Goal: Complete application form

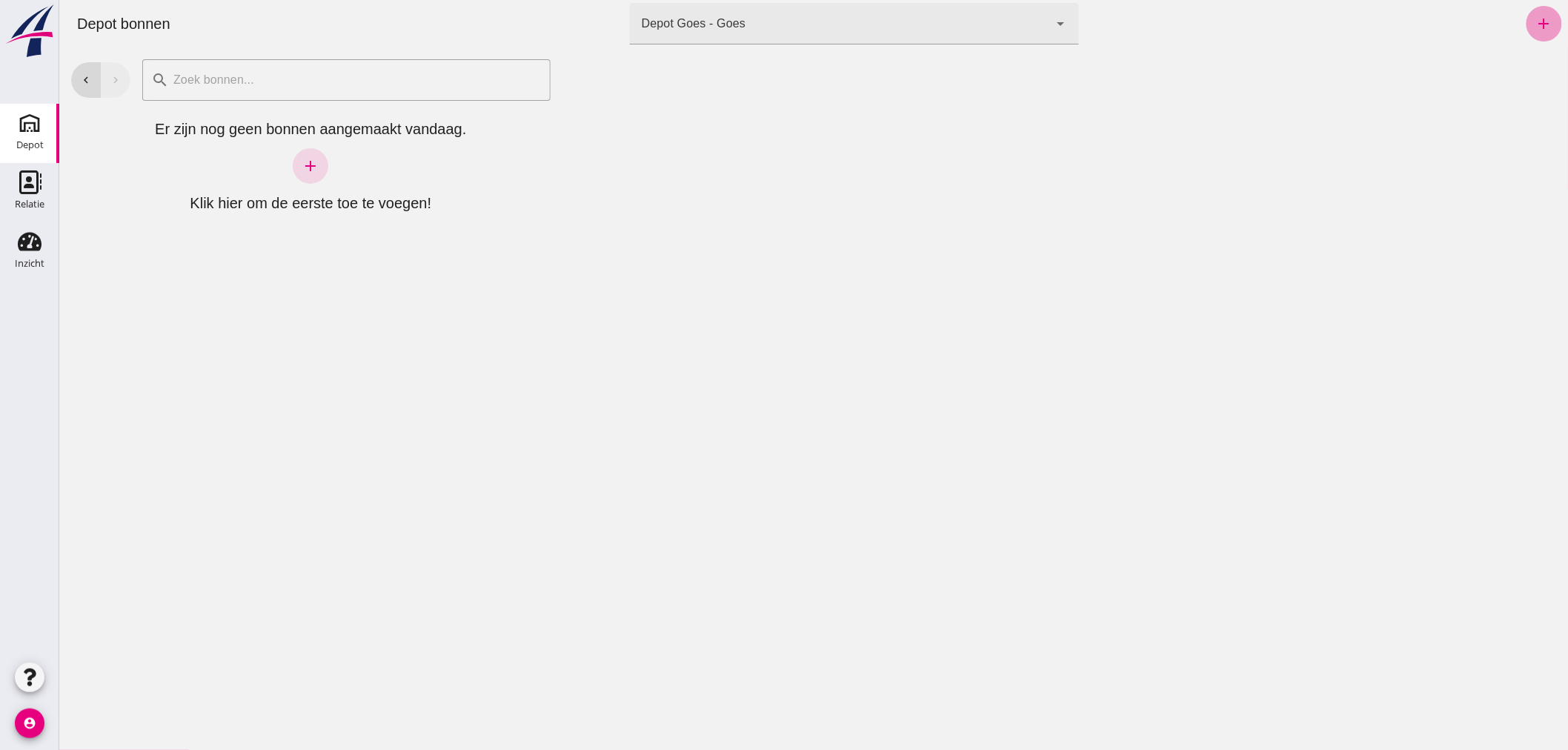
click at [1534, 28] on icon "add" at bounding box center [1543, 23] width 18 height 18
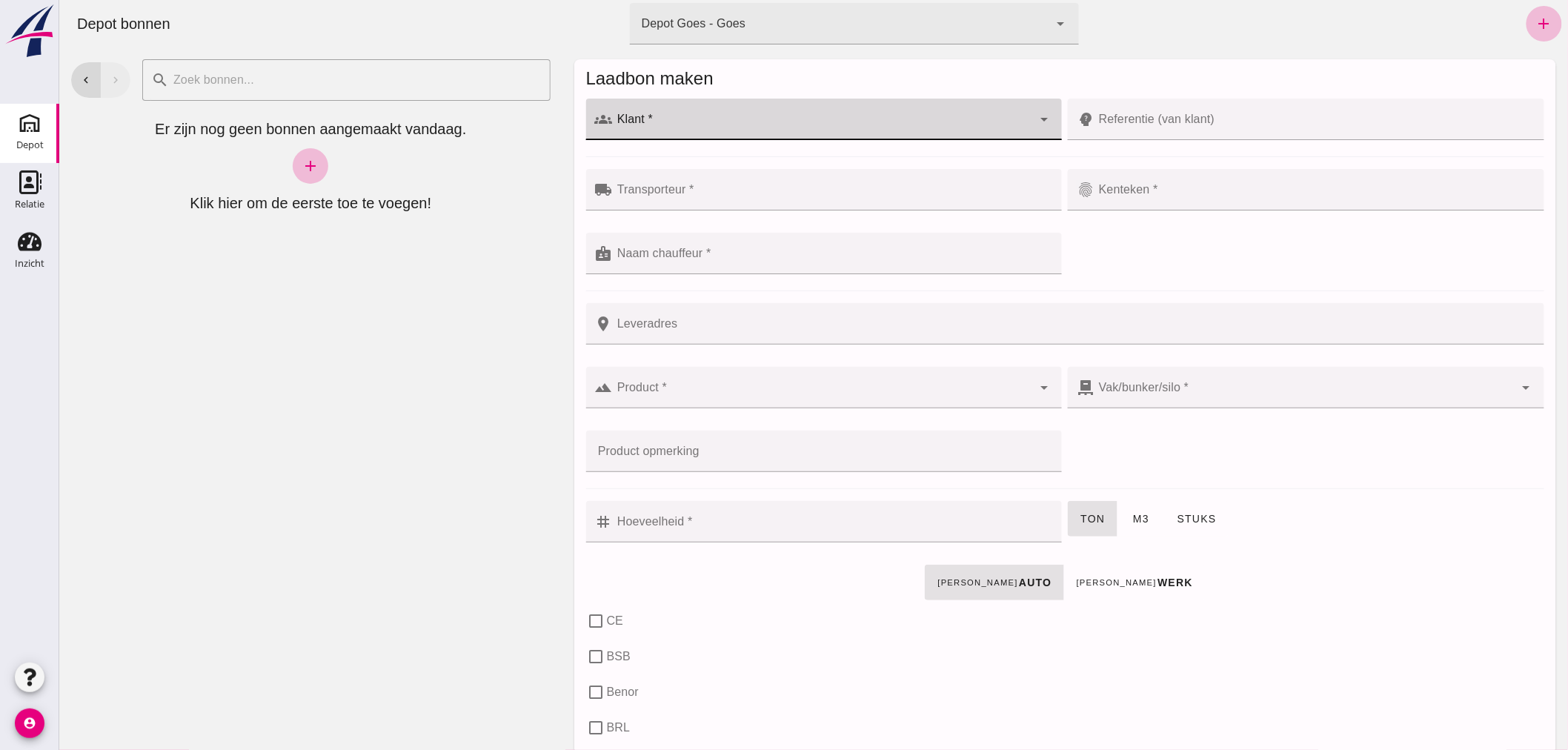
click div
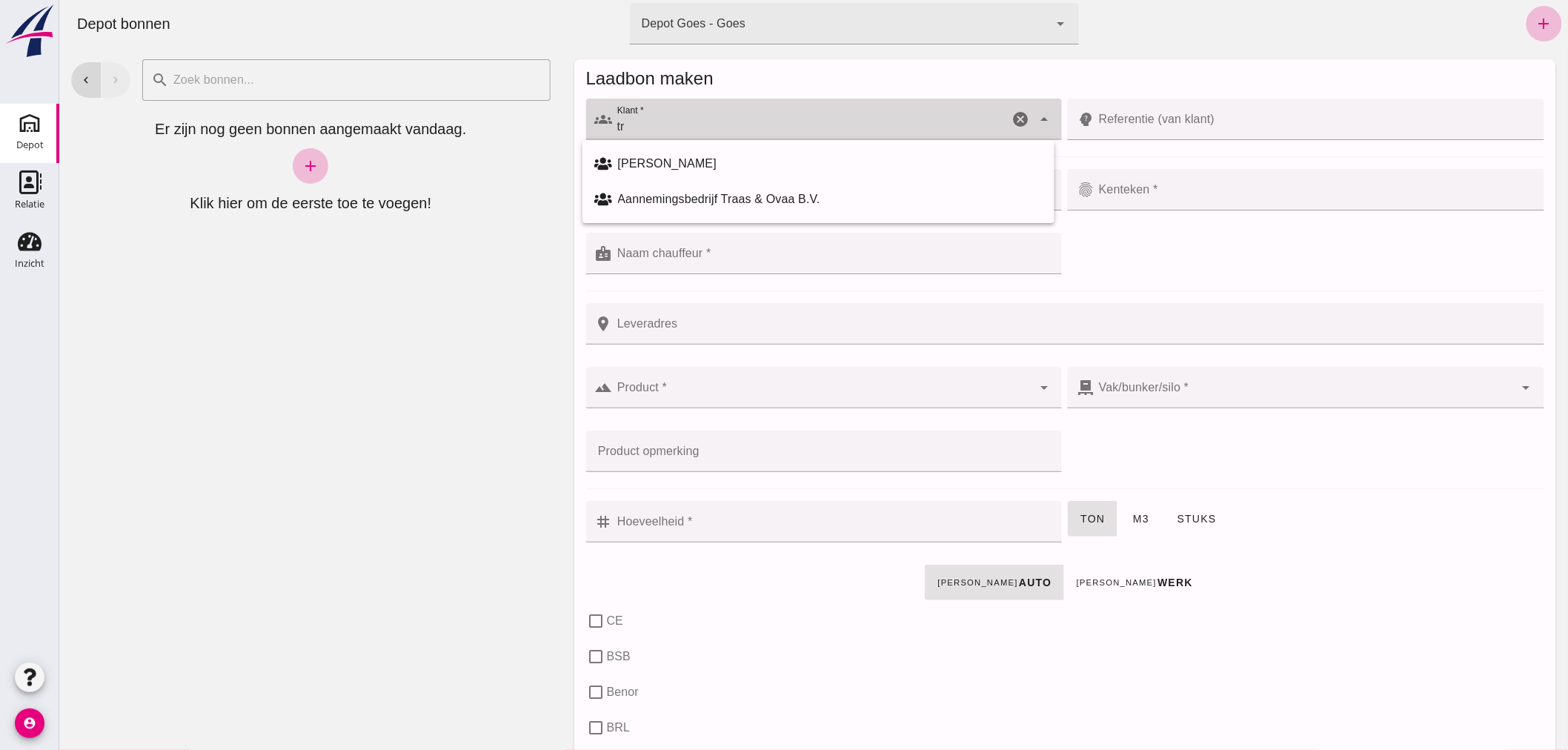
type input "t"
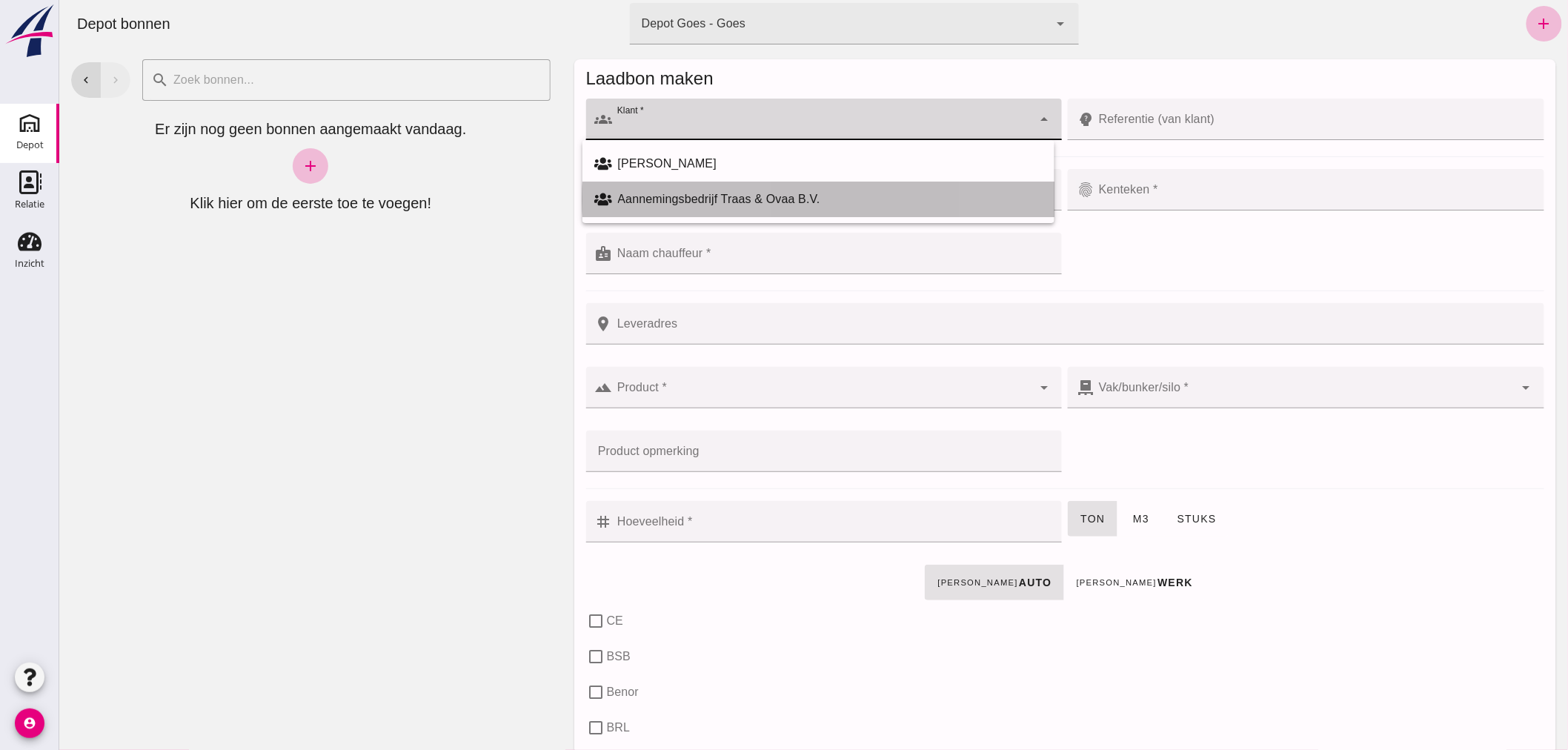
click at [745, 198] on div "Aannemingsbedrijf Traas & Ovaa B.V." at bounding box center [829, 199] width 424 height 18
type input "Aannemingsbedrijf Traas & Ovaa B.V."
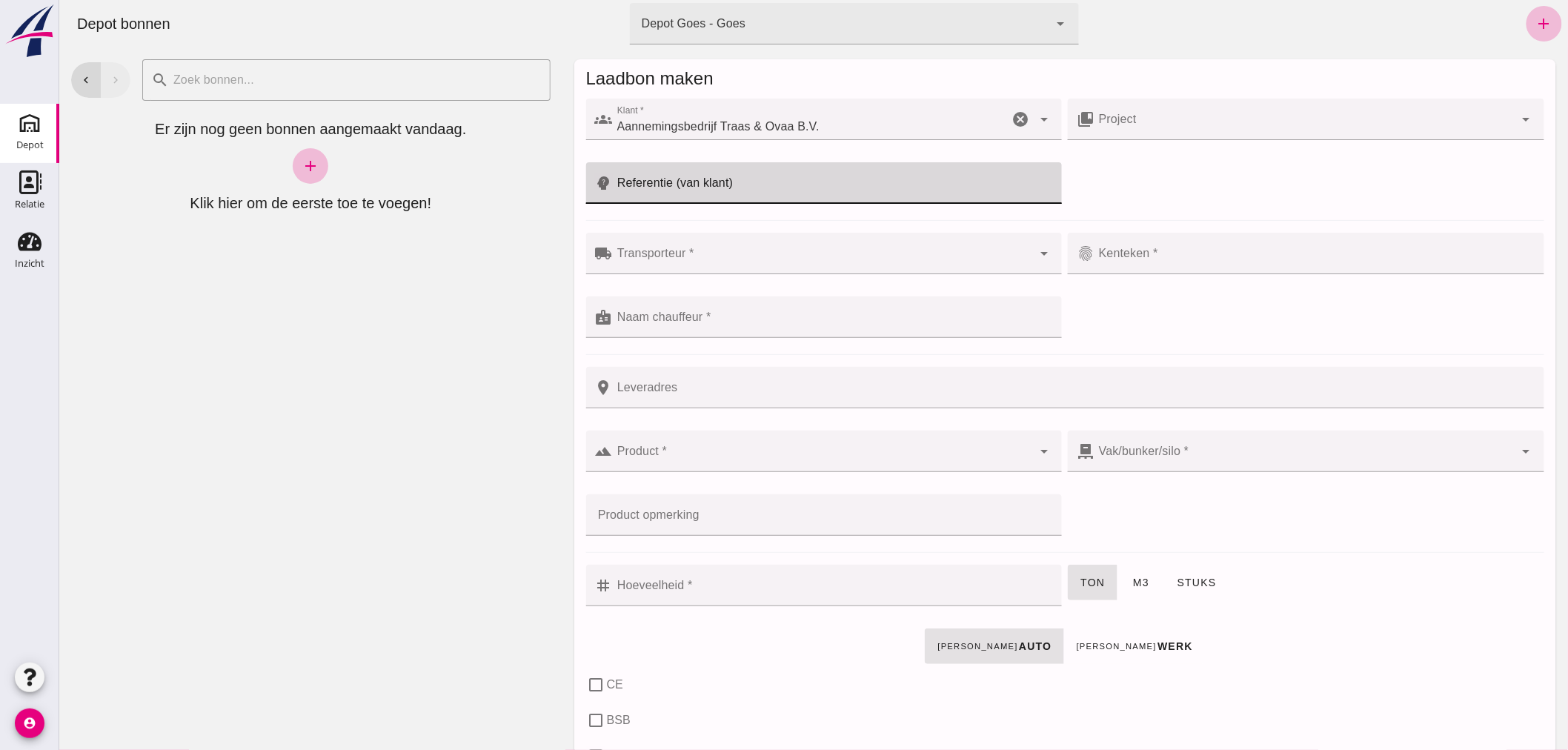
click input "Referentie (van klant)"
type input "25t010"
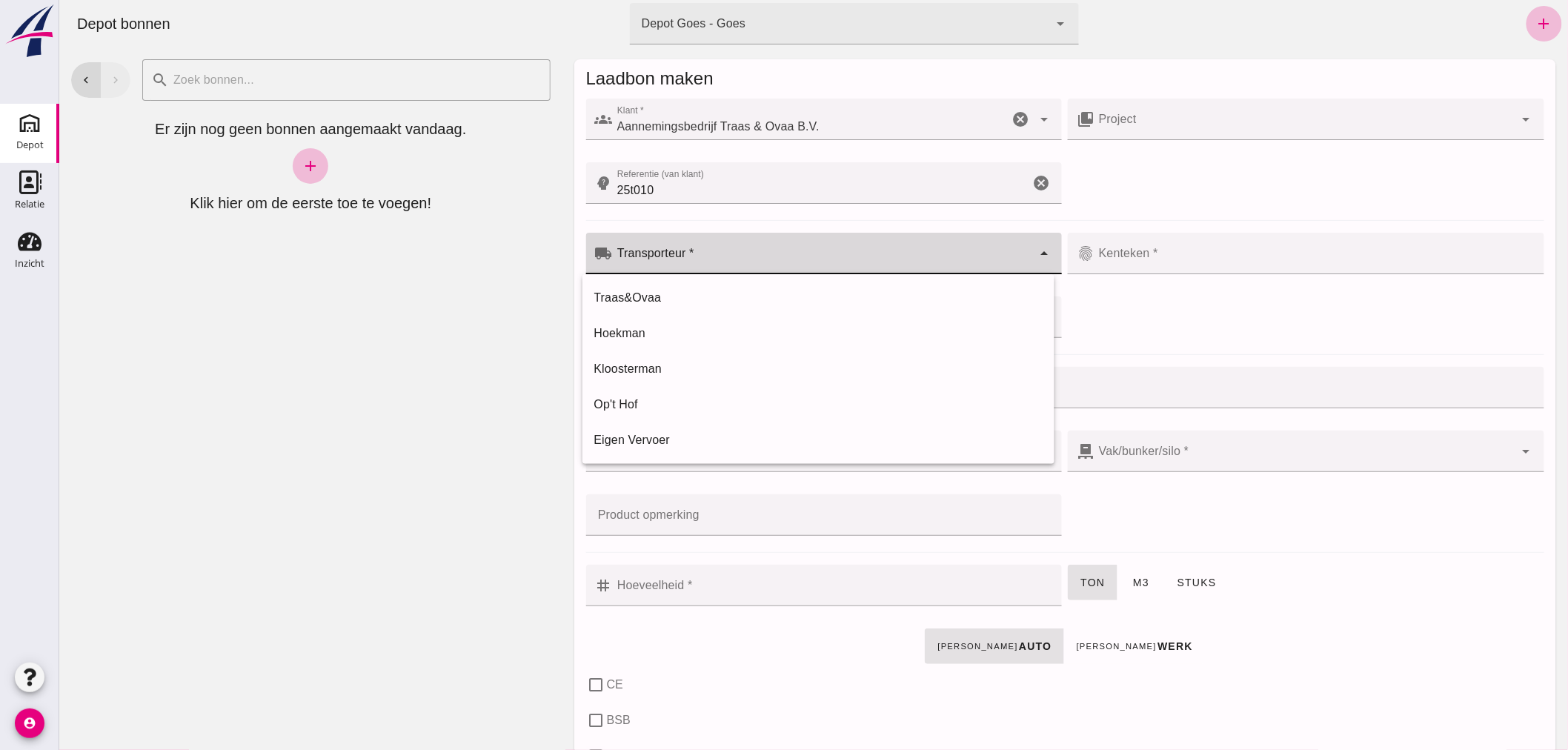
click input "Transporteur *"
click at [639, 300] on div "Traas&Ovaa" at bounding box center [817, 298] width 448 height 18
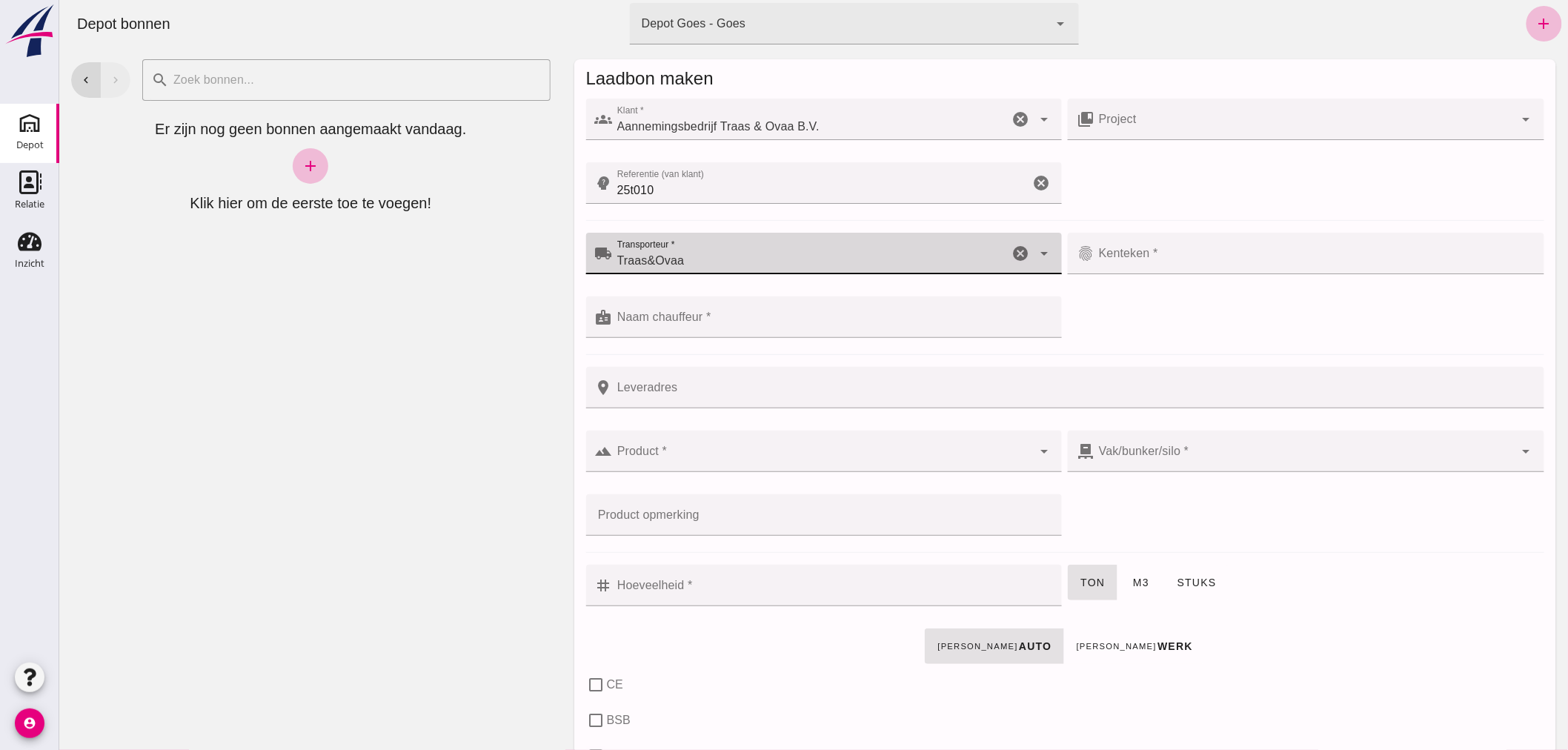
type input "Traas&Ovaa"
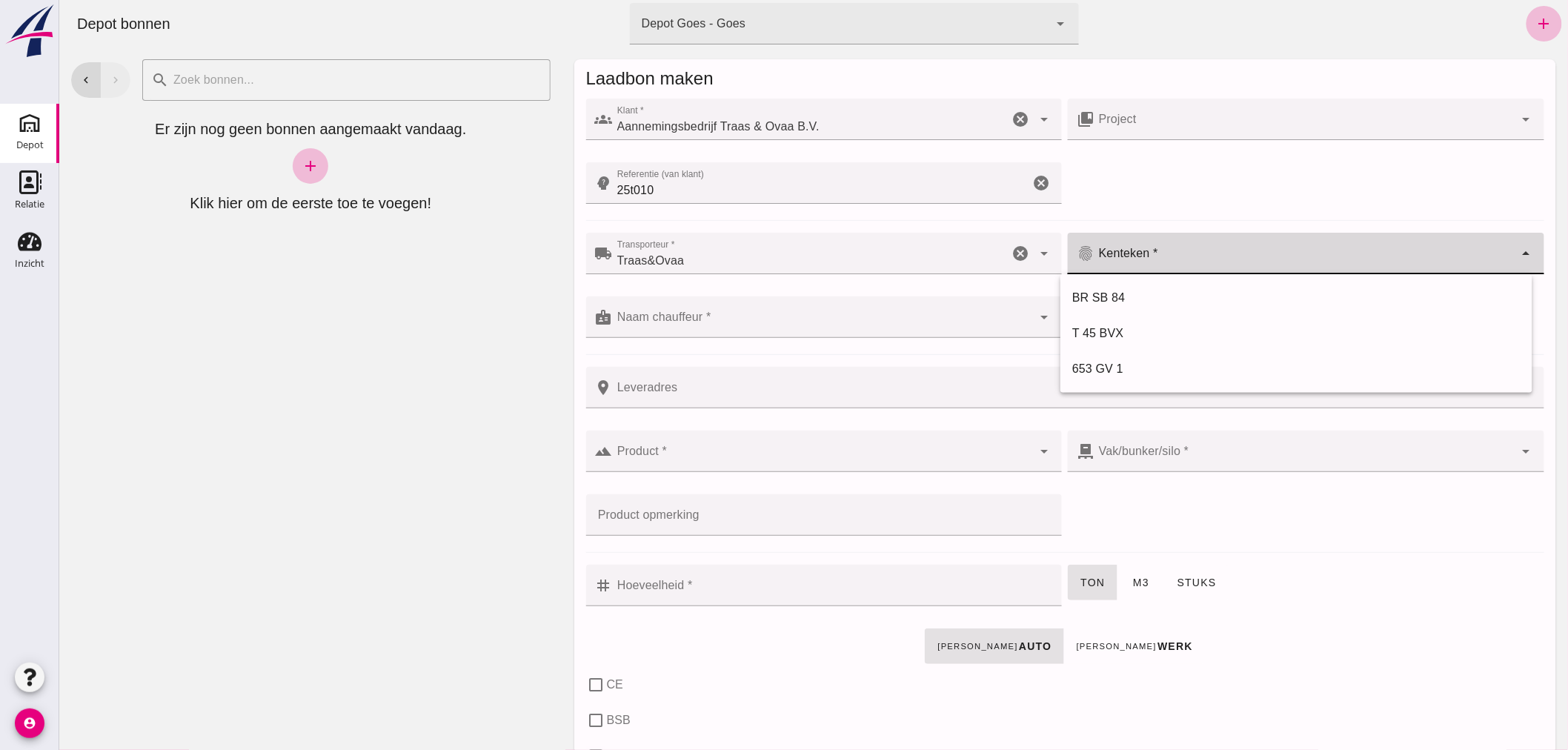
click div
type input "V-15-GDT"
drag, startPoint x: 734, startPoint y: 449, endPoint x: 745, endPoint y: 451, distance: 11.2
click div
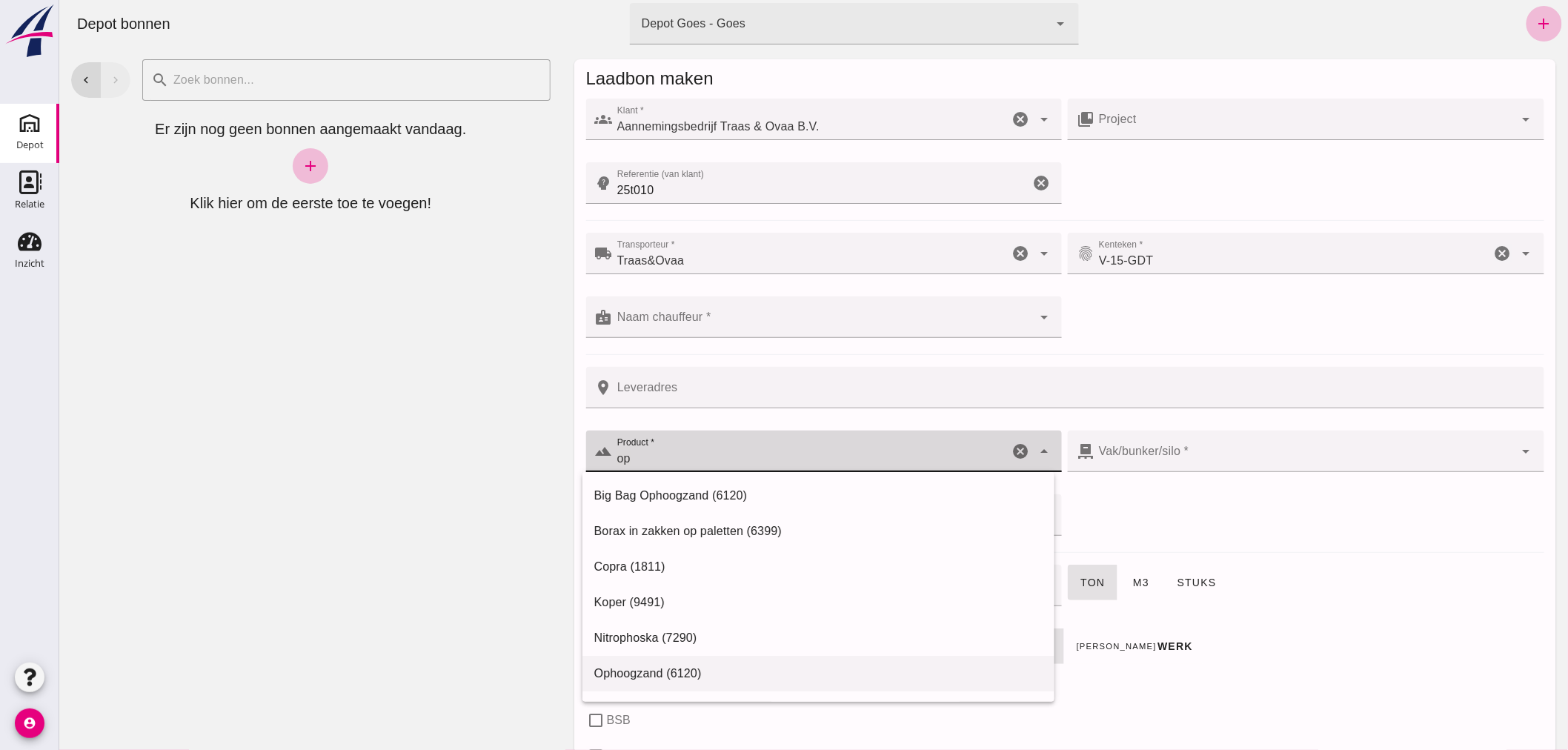
click at [624, 672] on div "Ophoogzand (6120)" at bounding box center [817, 674] width 448 height 18
type input "Ophoogzand (6120)"
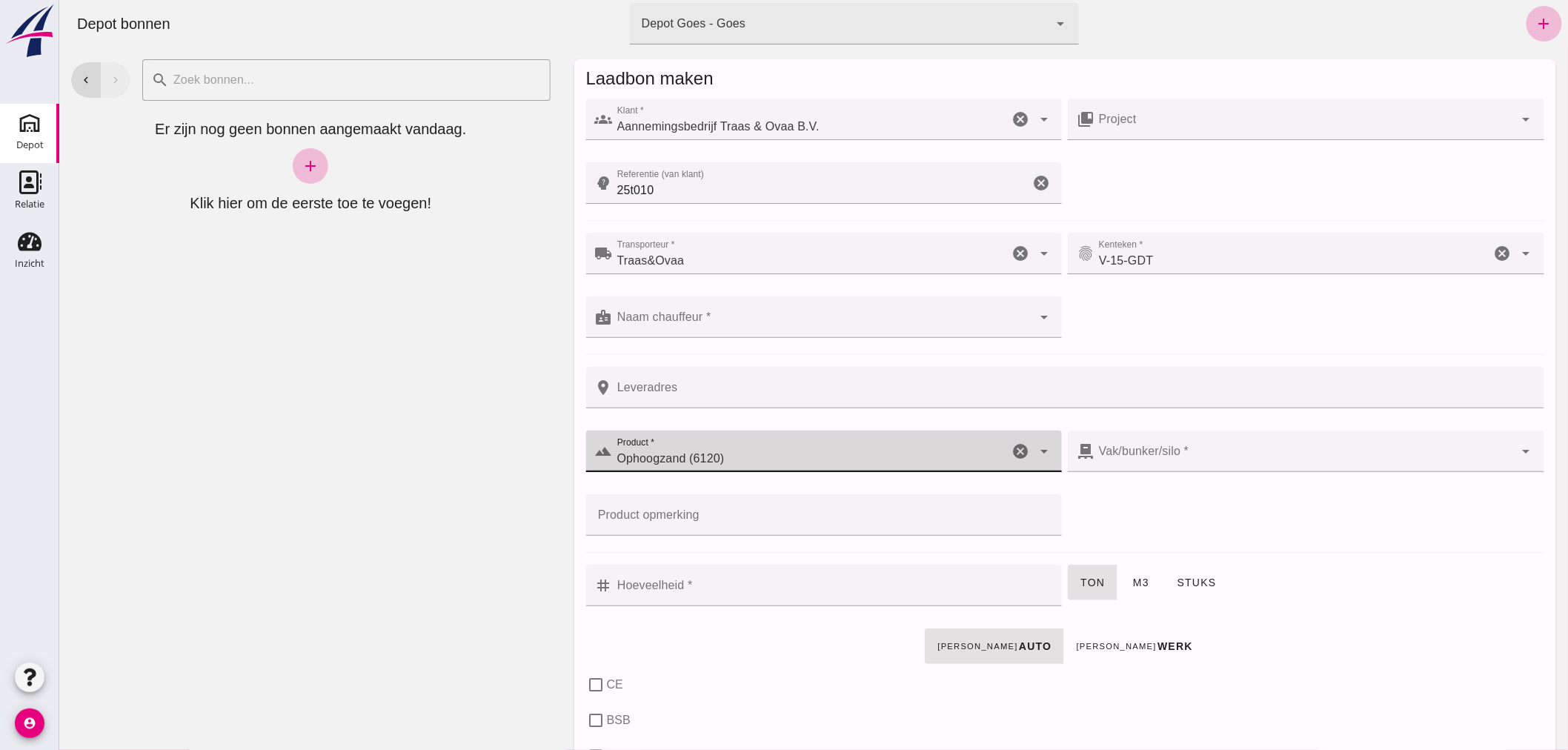
type input "38"
checkbox input "true"
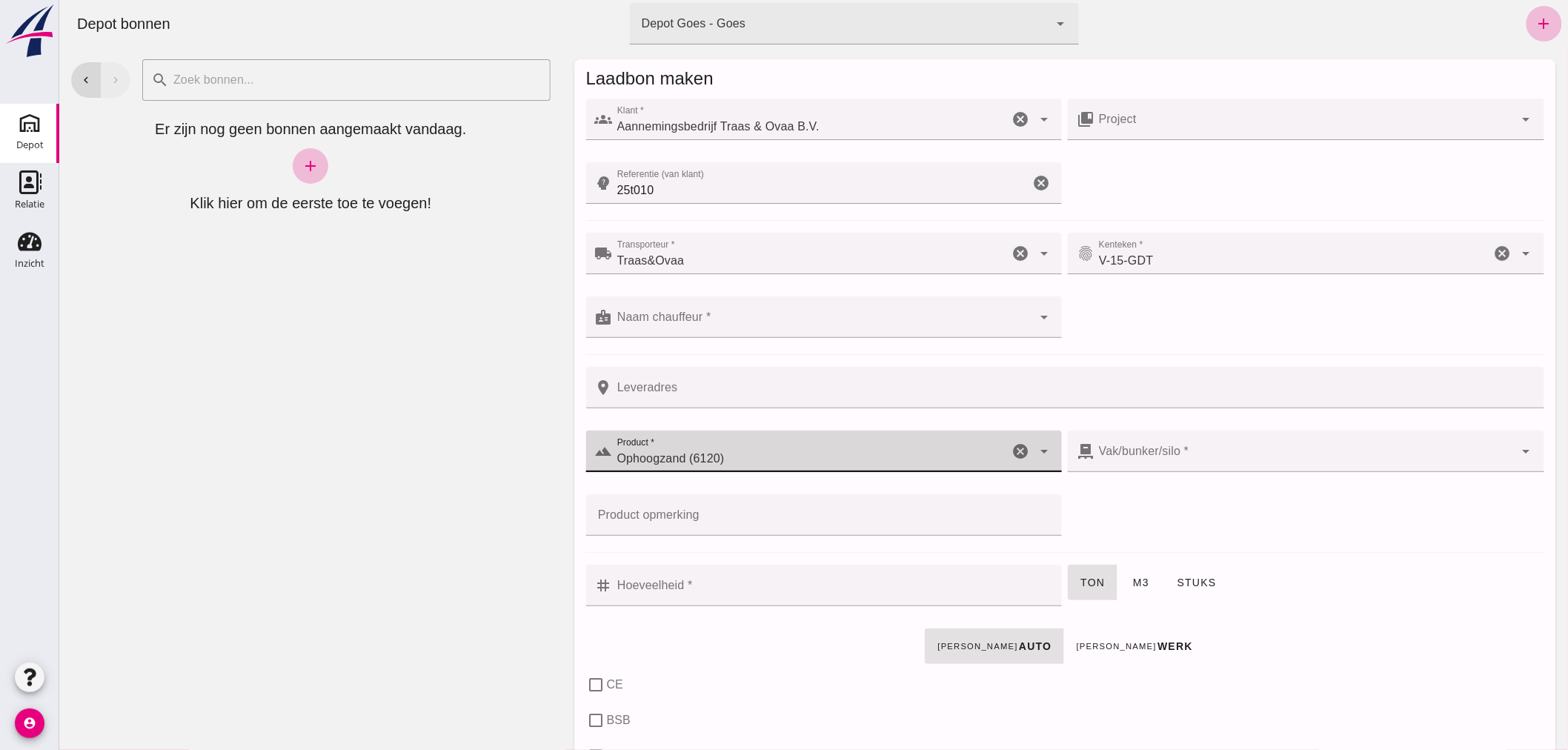
type input "40"
checkbox input "true"
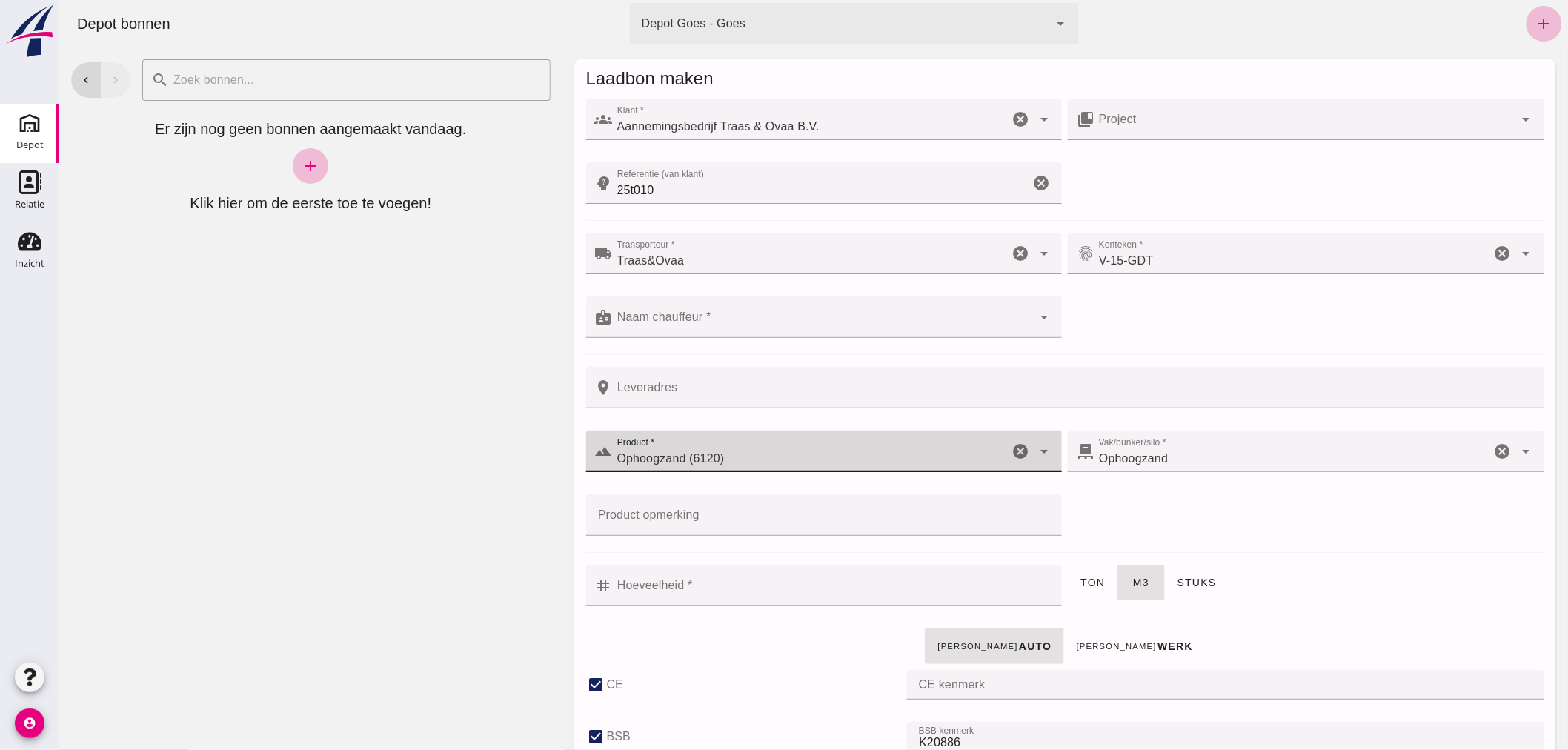
type input "Ophoogzand (6120)"
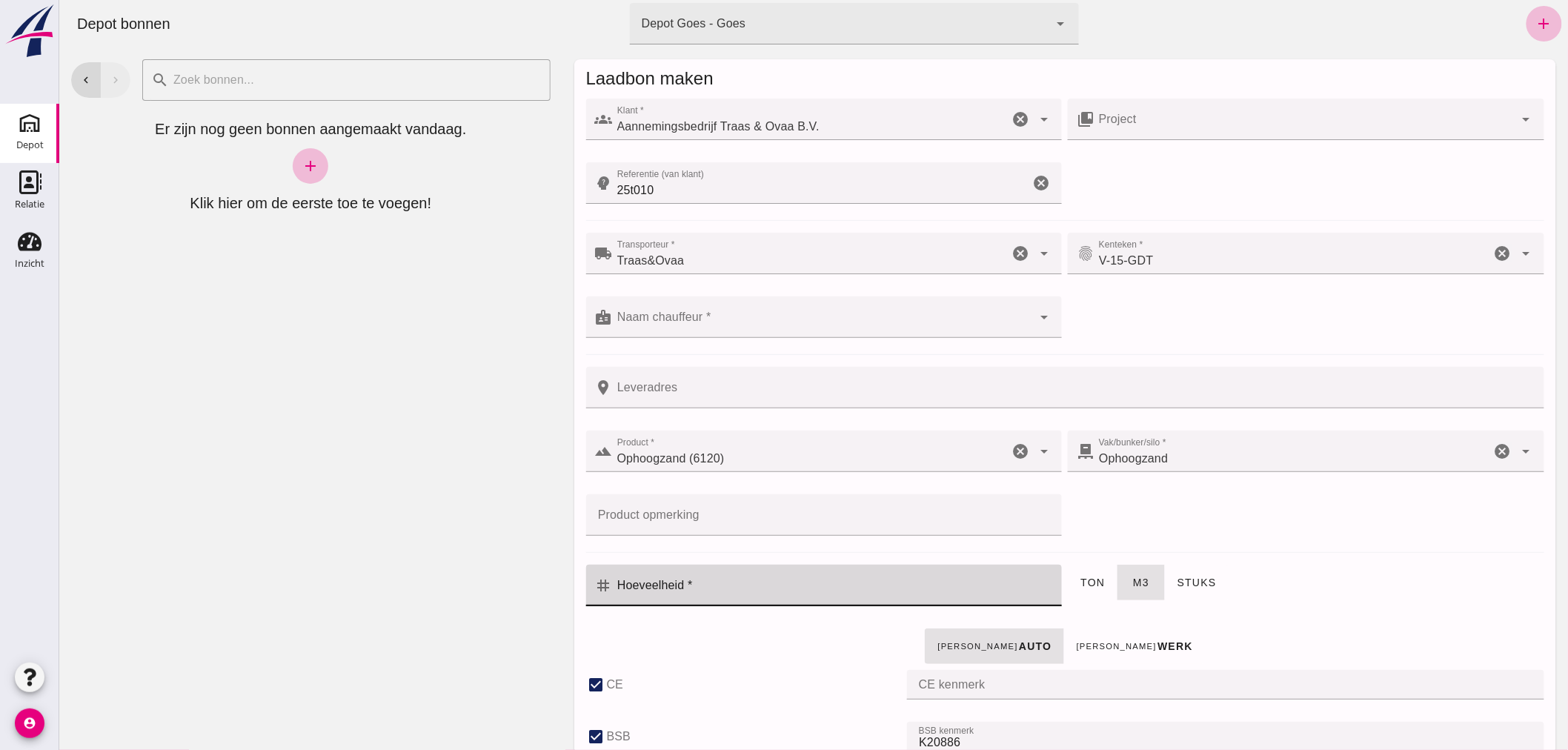
click input "Hoeveelheid *"
type input "0"
type input "0.5"
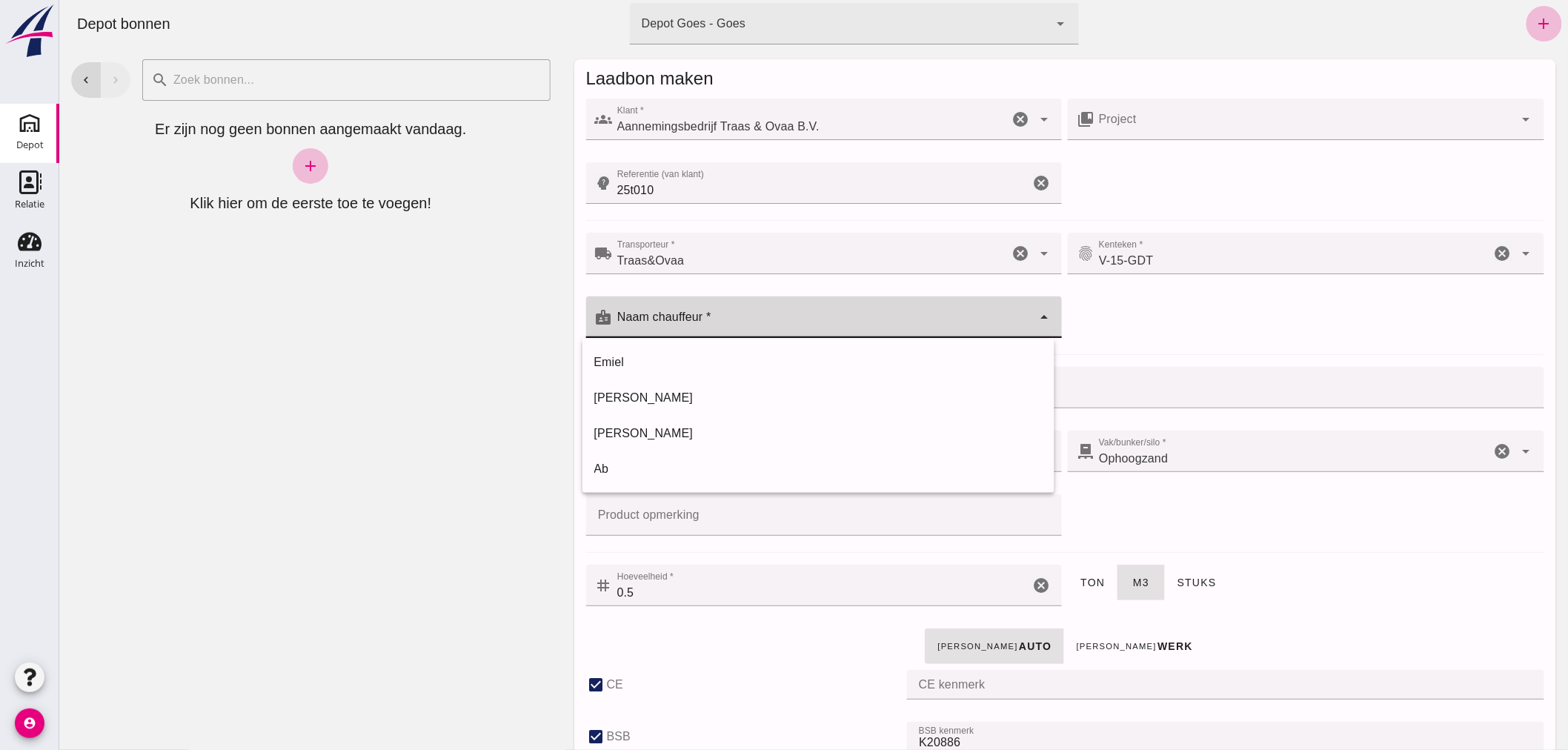
click input "Naam chauffeur *"
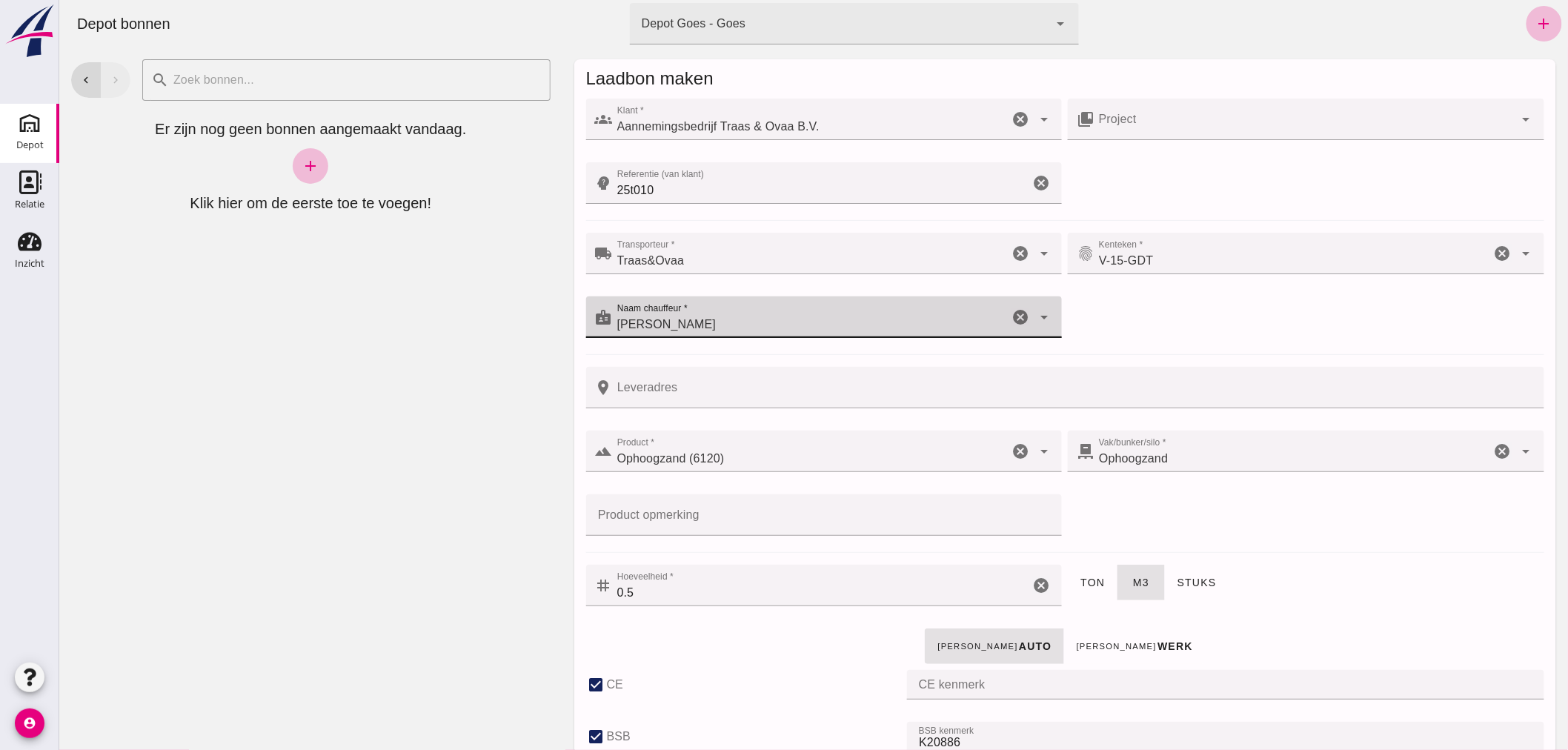
type input "[PERSON_NAME]"
click input "Leveradres"
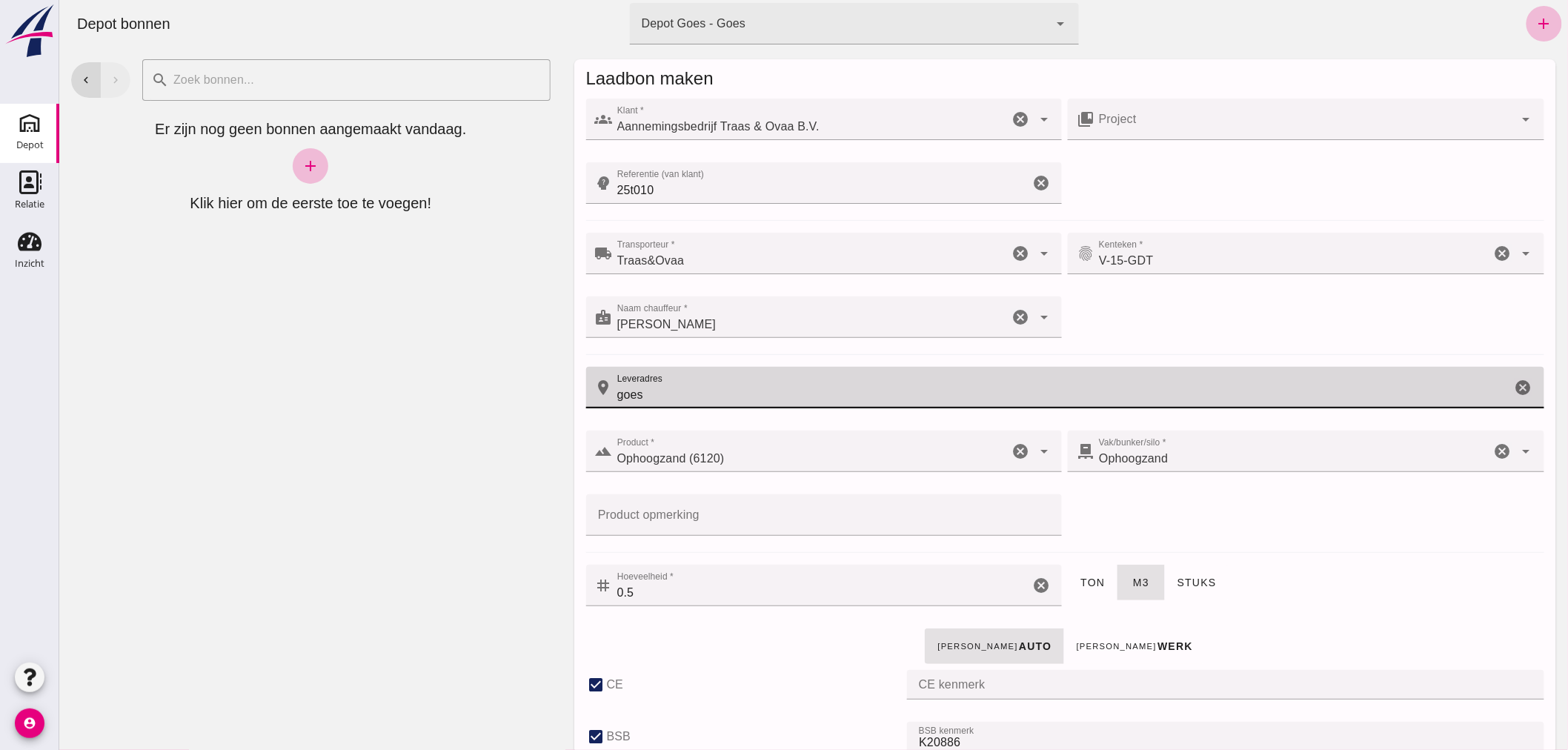
type input "goes"
drag, startPoint x: 627, startPoint y: 186, endPoint x: 634, endPoint y: 186, distance: 7.0
click input "25t010"
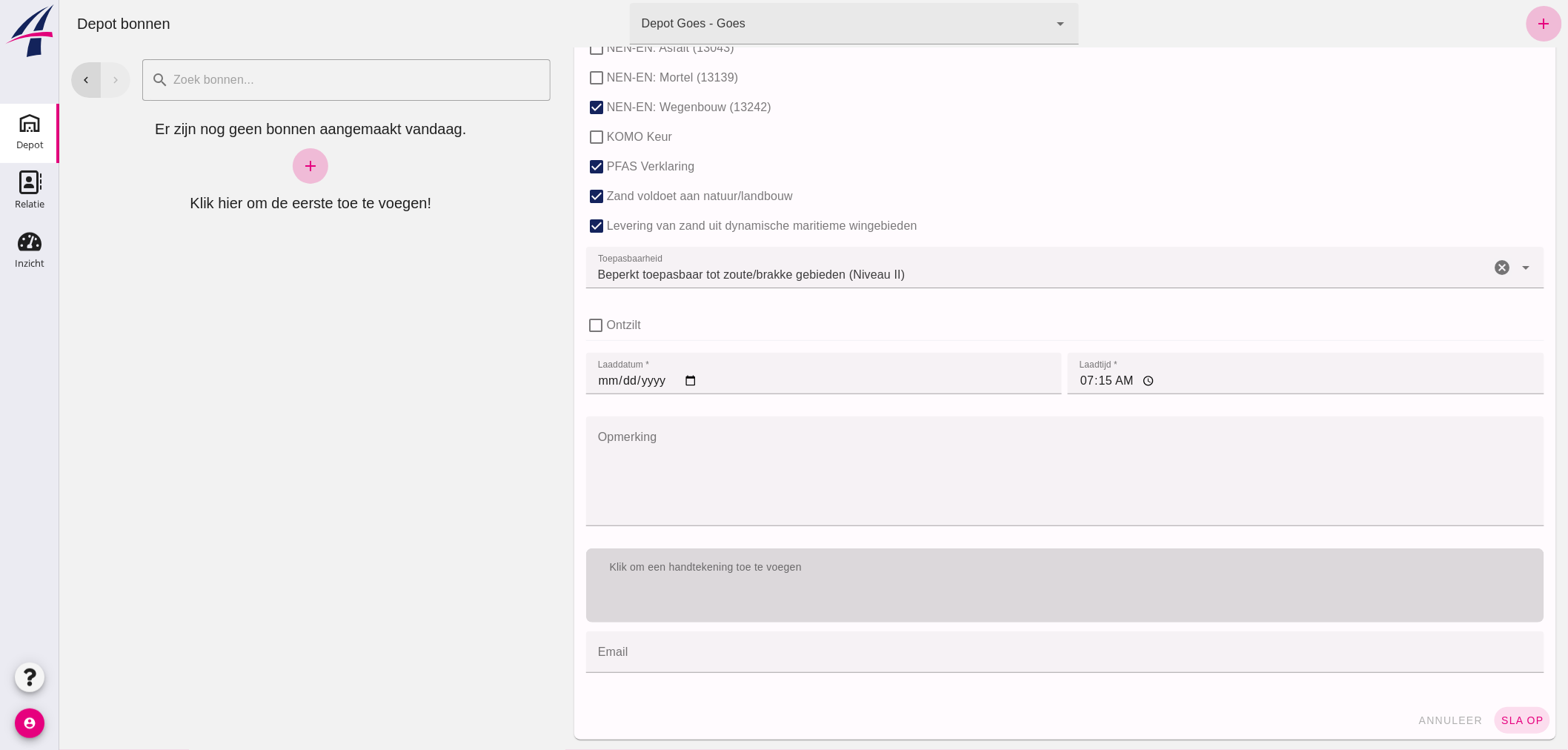
scroll to position [910, 0]
type input "25T010"
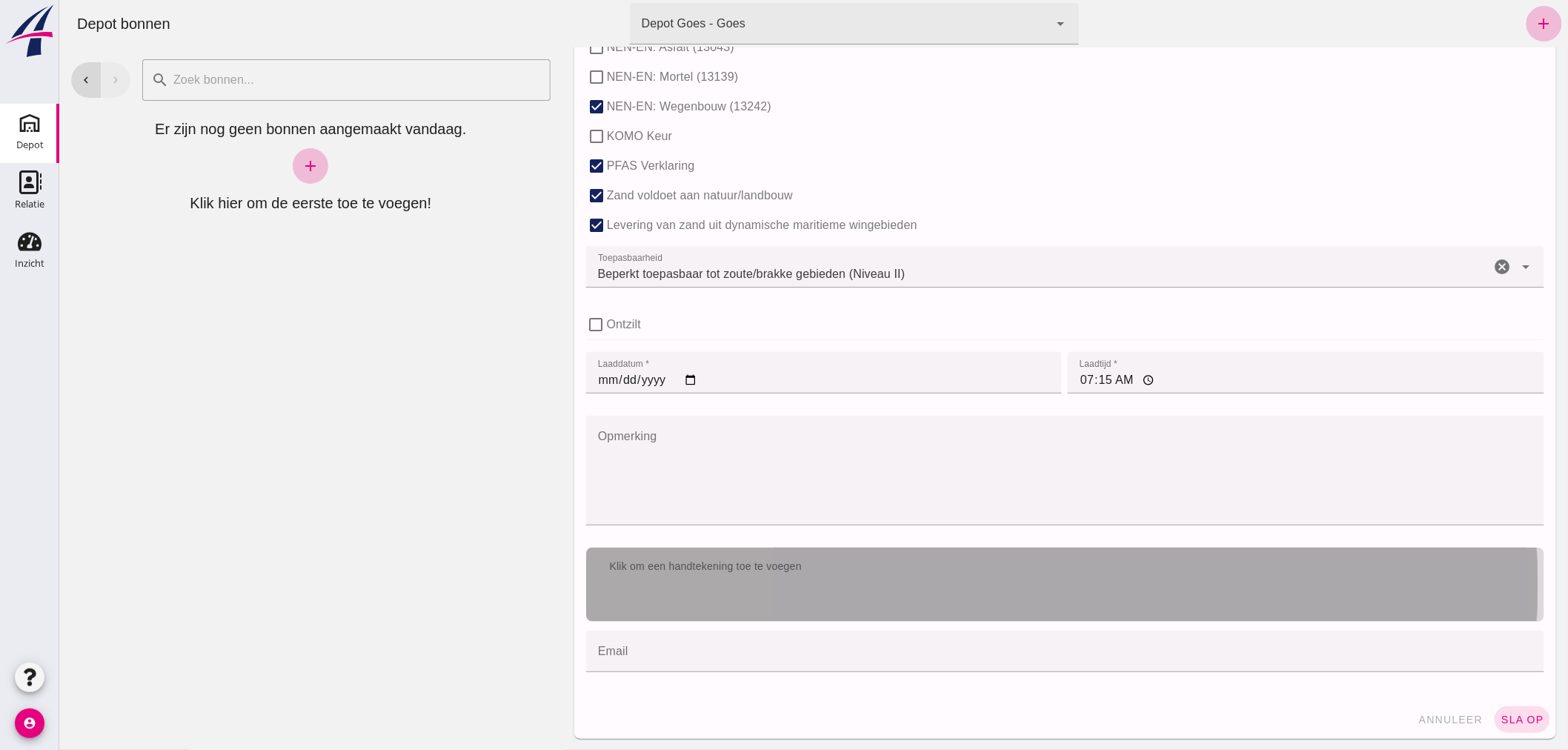
click at [787, 567] on div "Klik om een handtekening toe te voegen" at bounding box center [1064, 567] width 935 height 14
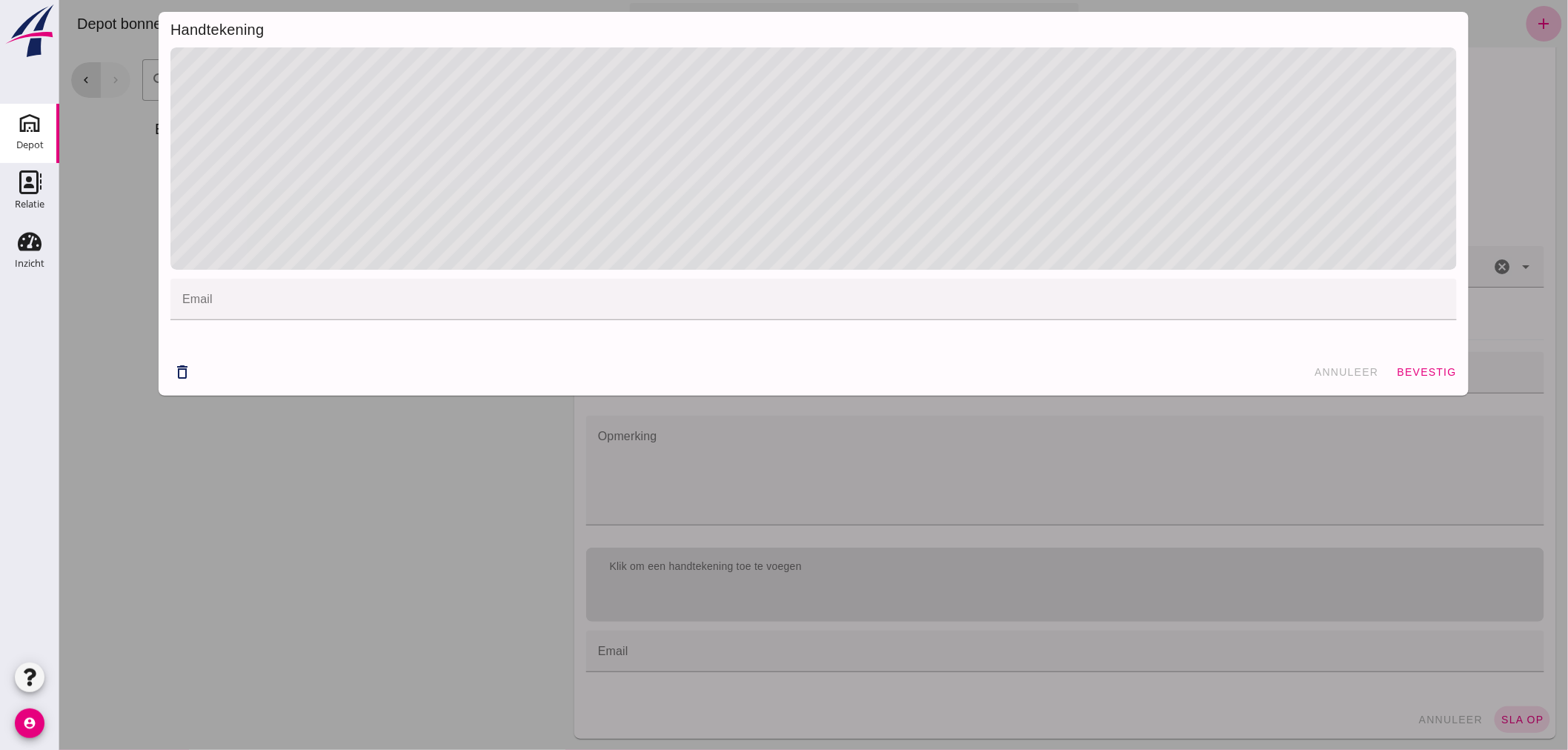
drag, startPoint x: 171, startPoint y: 366, endPoint x: 192, endPoint y: 351, distance: 25.8
click icon "delete_outline"
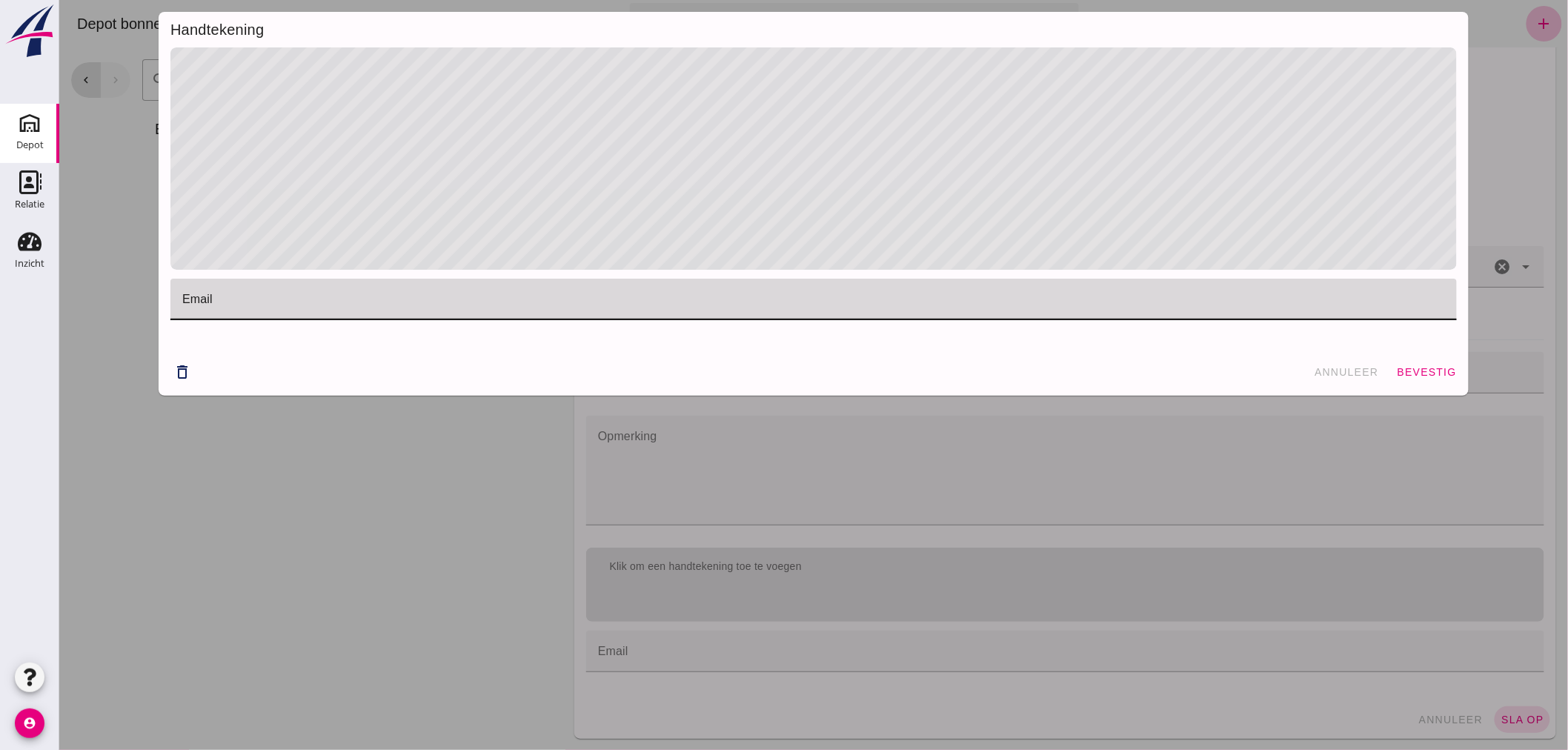
click div
click at [242, 468] on div "Handtekening email email cancel delete_outline annuleer bevestig" at bounding box center [813, 375] width 1509 height 750
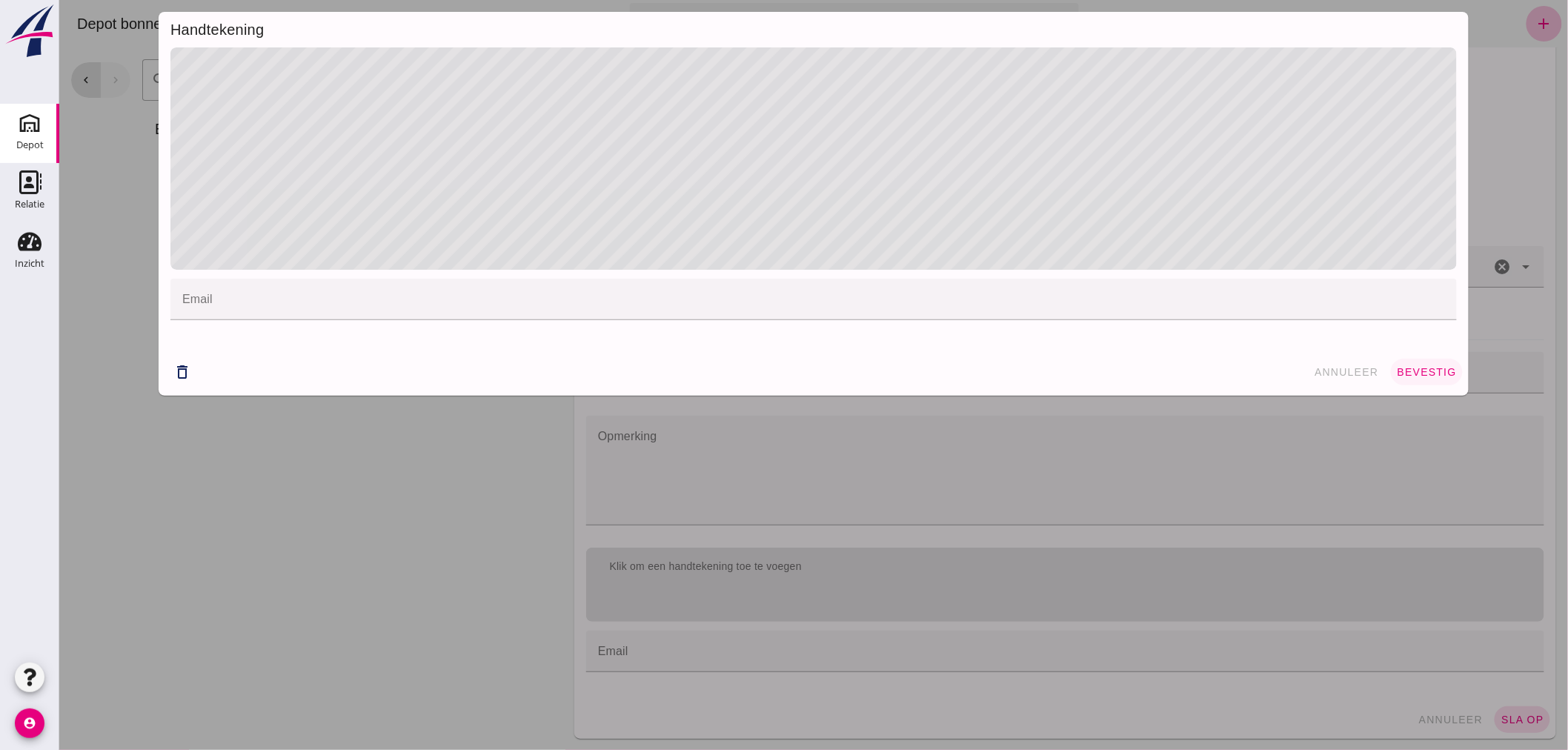
click button "bevestig"
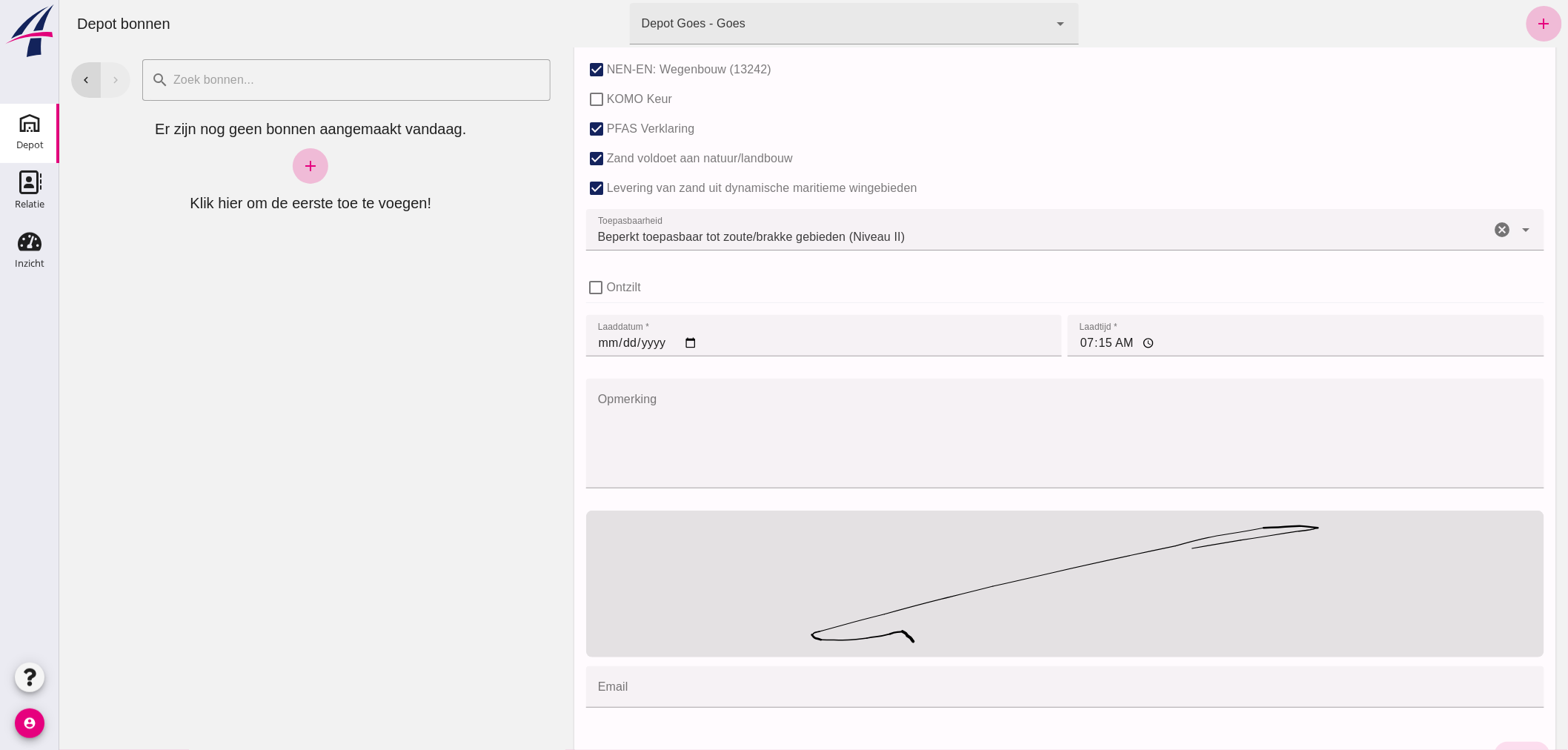
scroll to position [982, 0]
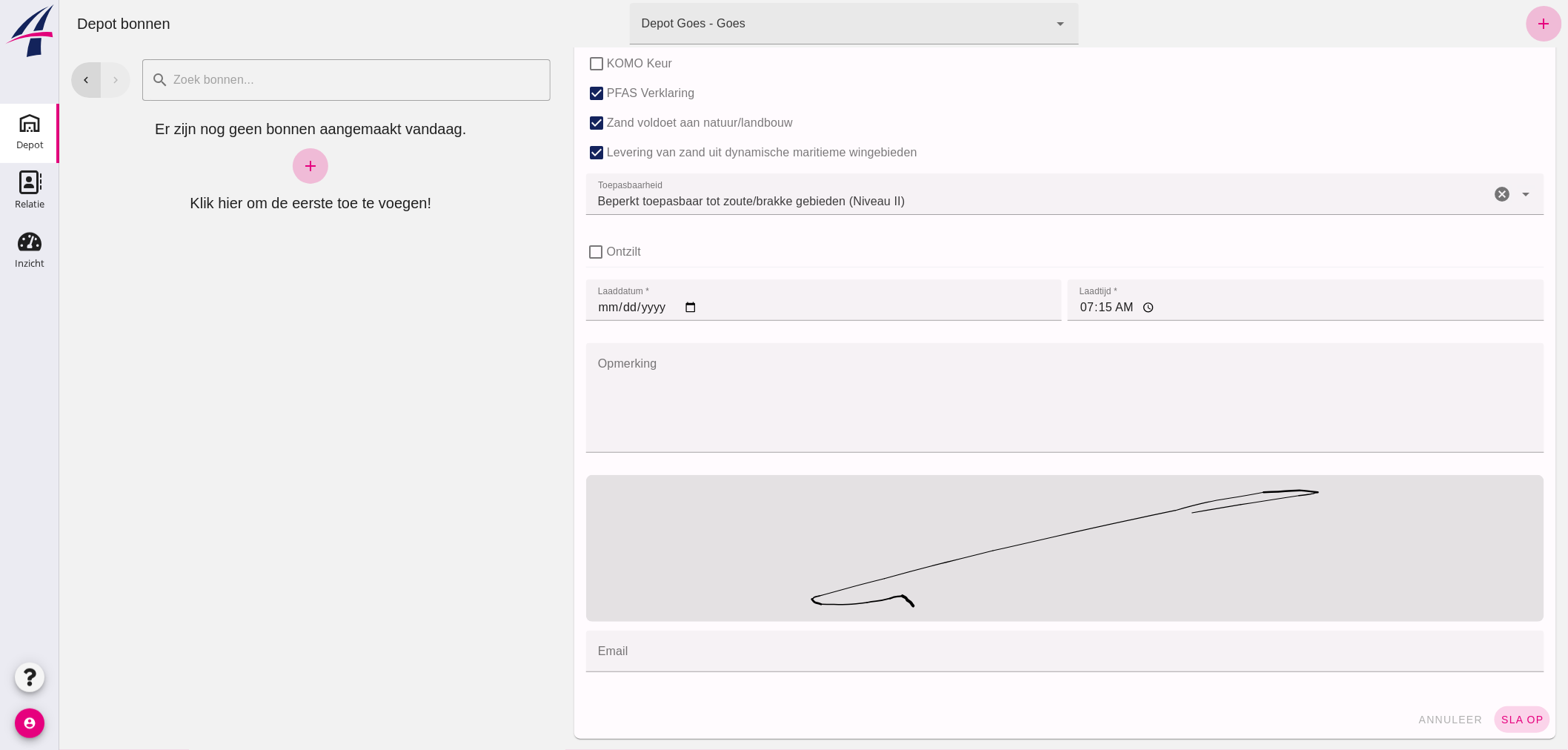
click span "sla op"
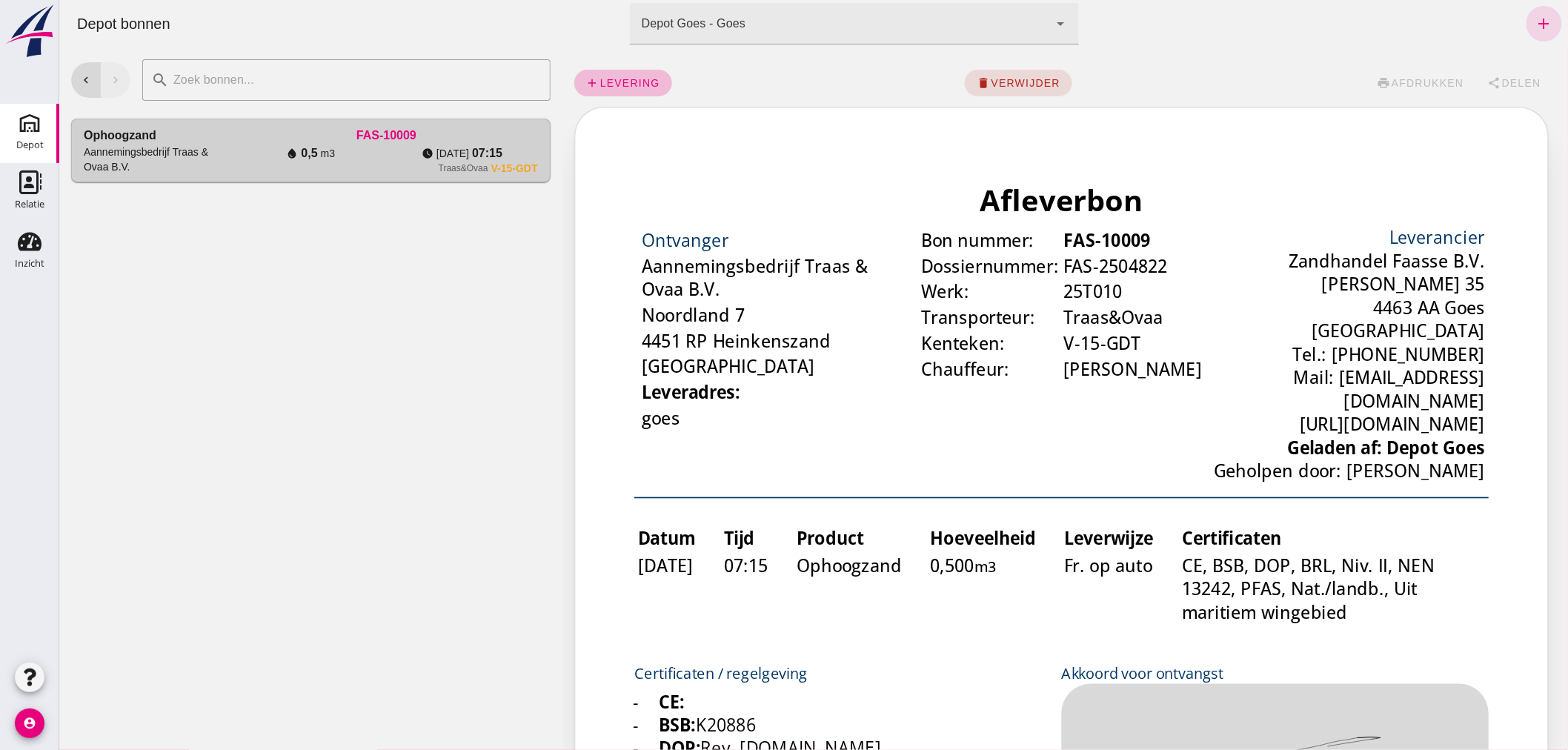
scroll to position [0, 0]
